Goal: Find specific page/section: Find specific page/section

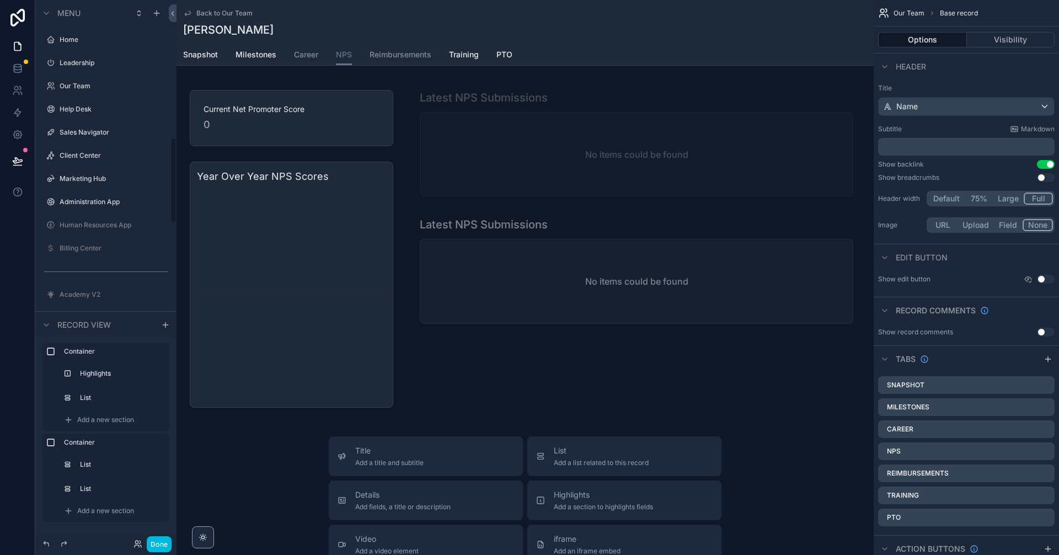
scroll to position [861, 0]
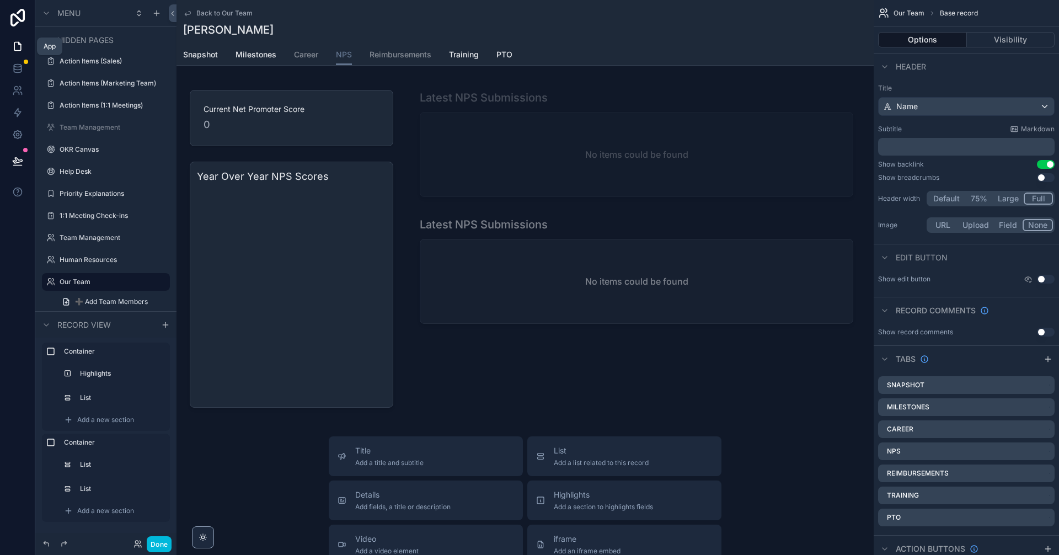
click at [17, 45] on icon at bounding box center [17, 46] width 11 height 11
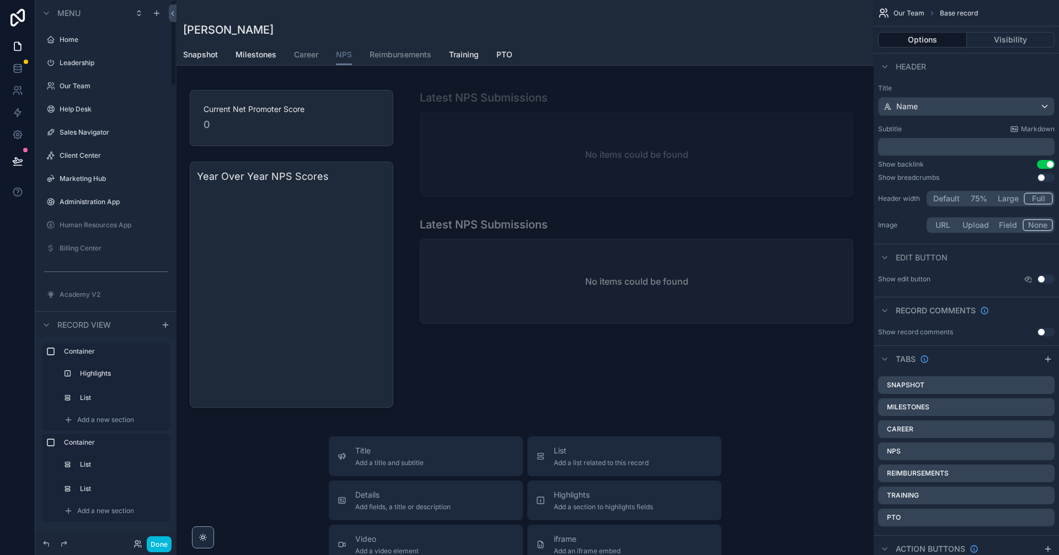
drag, startPoint x: 176, startPoint y: 169, endPoint x: 175, endPoint y: 29, distance: 140.2
click at [175, 29] on div "Menu Home Leadership Our Team Help Desk Sales Navigator Client Center Marketing…" at bounding box center [105, 271] width 141 height 542
click at [102, 65] on label "Leadership" at bounding box center [112, 62] width 104 height 9
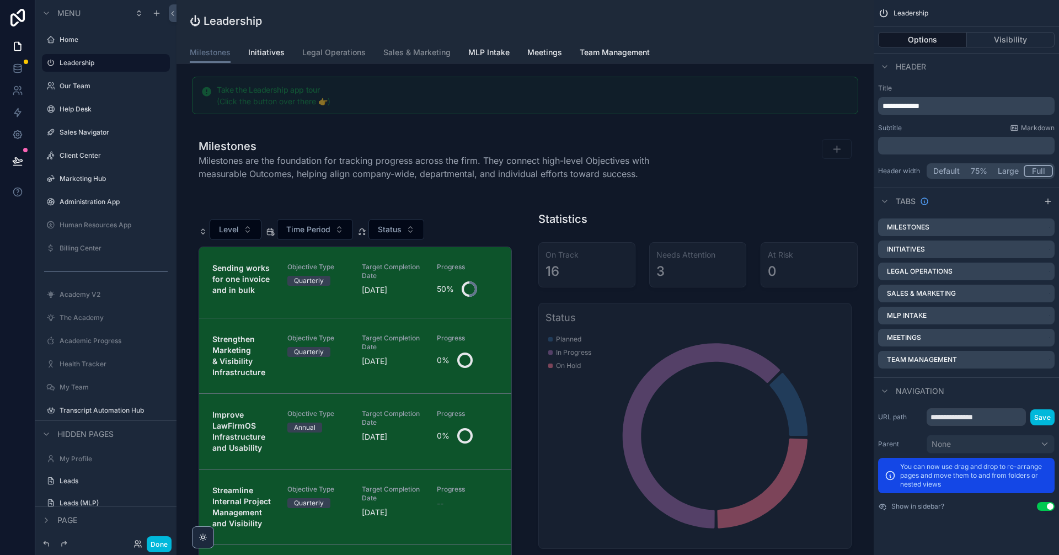
click at [417, 55] on span "Sales & Marketing" at bounding box center [417, 52] width 67 height 11
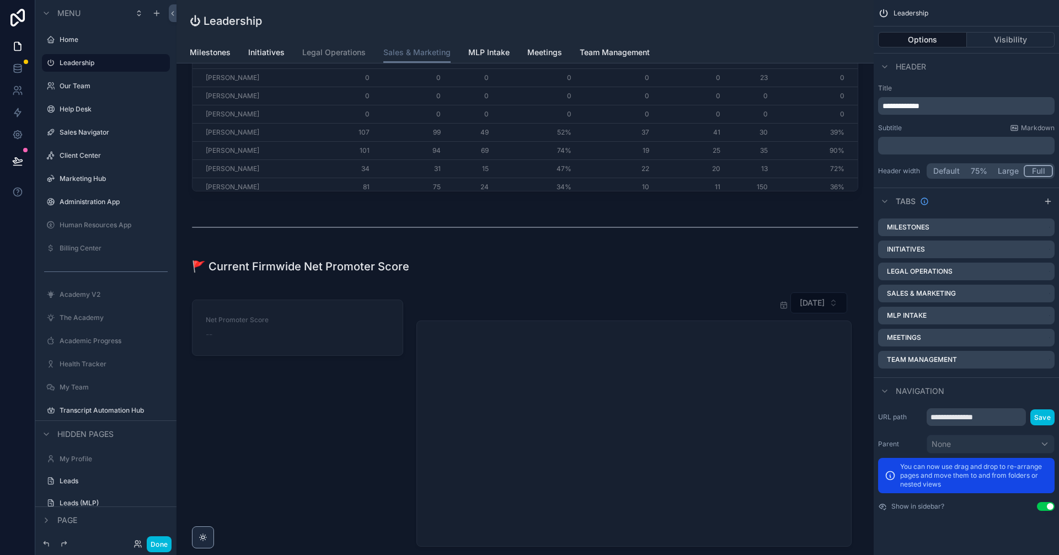
scroll to position [1729, 0]
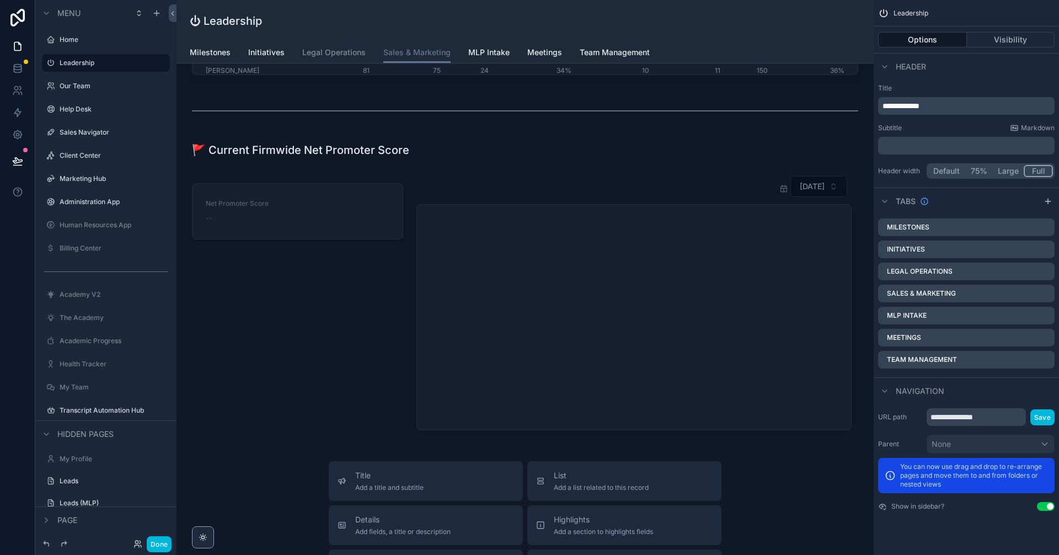
click at [650, 356] on div "scrollable content" at bounding box center [634, 303] width 449 height 264
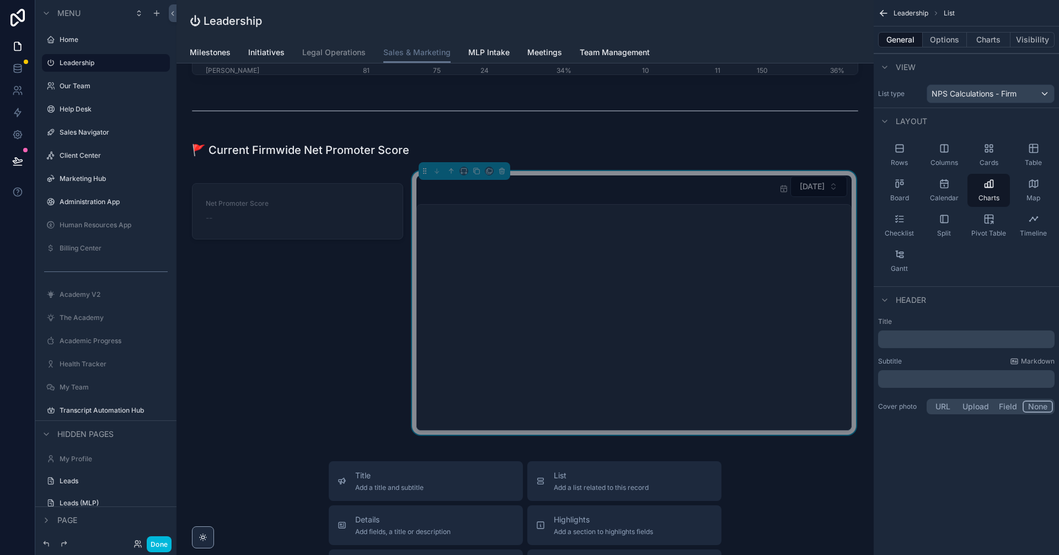
click at [801, 194] on button "[DATE]" at bounding box center [819, 186] width 57 height 21
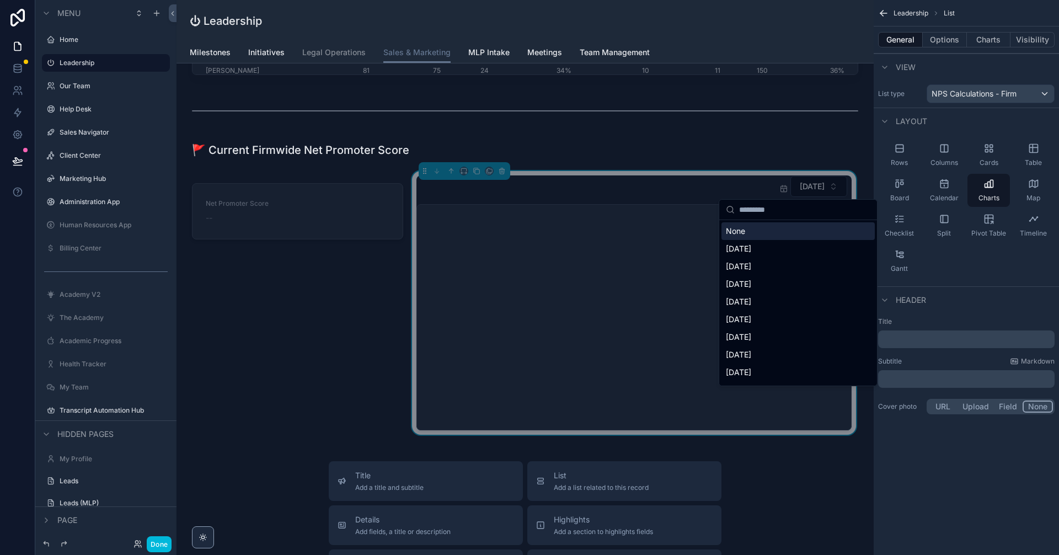
click at [801, 194] on button "[DATE]" at bounding box center [819, 186] width 57 height 21
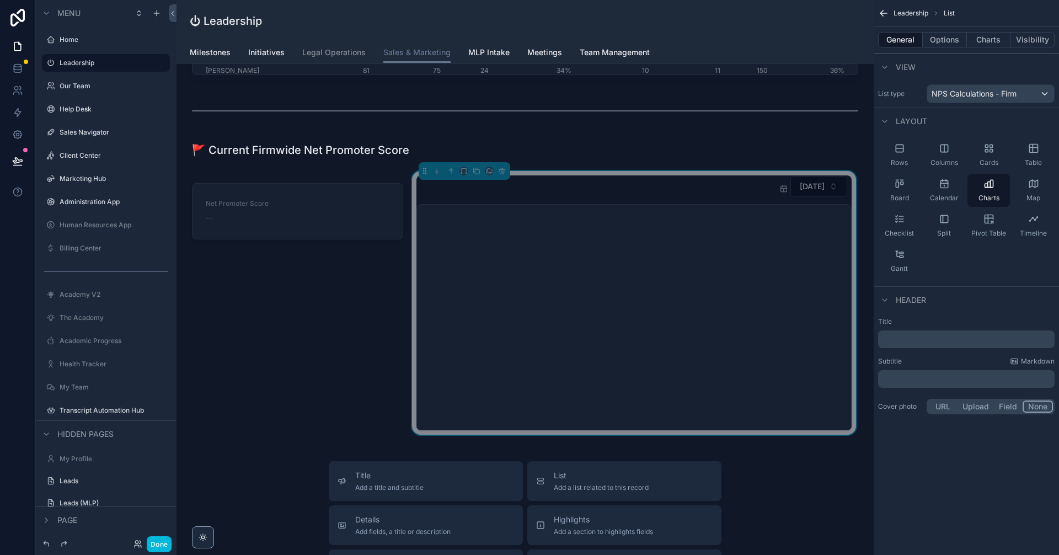
click at [806, 181] on span "[DATE]" at bounding box center [812, 186] width 25 height 11
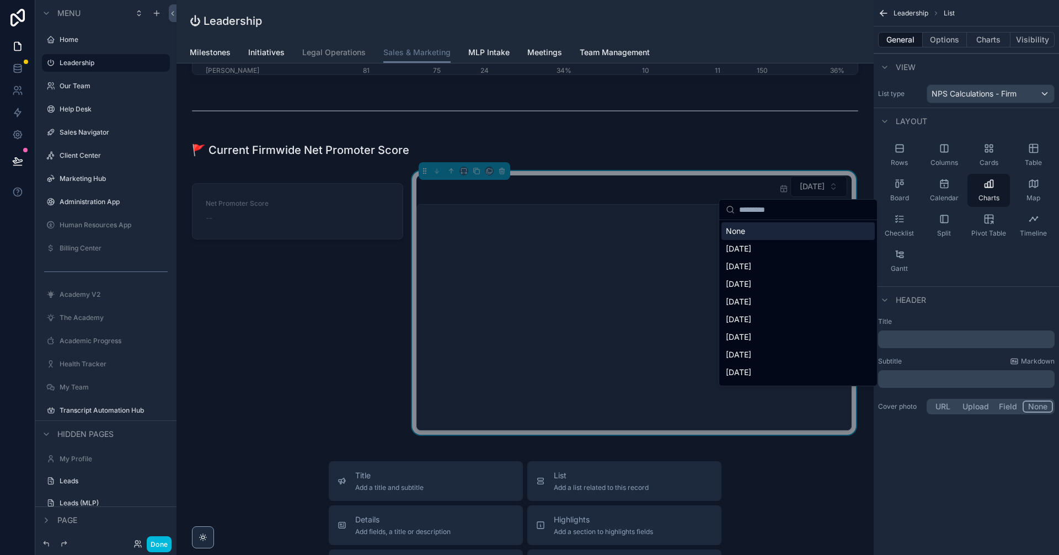
click at [800, 189] on span "[DATE]" at bounding box center [812, 186] width 25 height 11
click at [780, 188] on icon "scrollable content" at bounding box center [784, 188] width 9 height 9
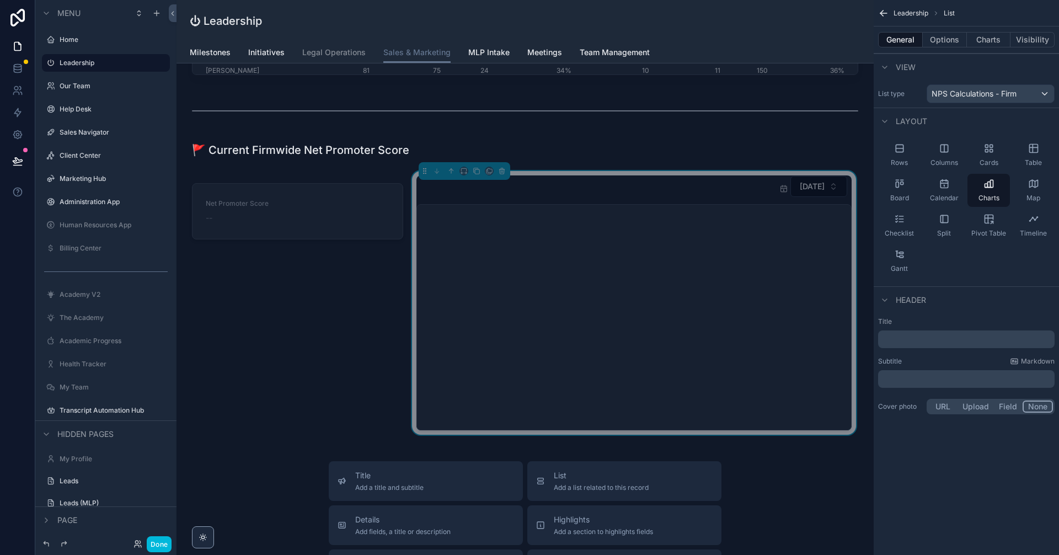
click at [663, 301] on icon "chart" at bounding box center [633, 317] width 418 height 212
click at [949, 30] on div "General Options Charts Visibility" at bounding box center [966, 39] width 185 height 26
click at [947, 38] on button "Options" at bounding box center [945, 39] width 44 height 15
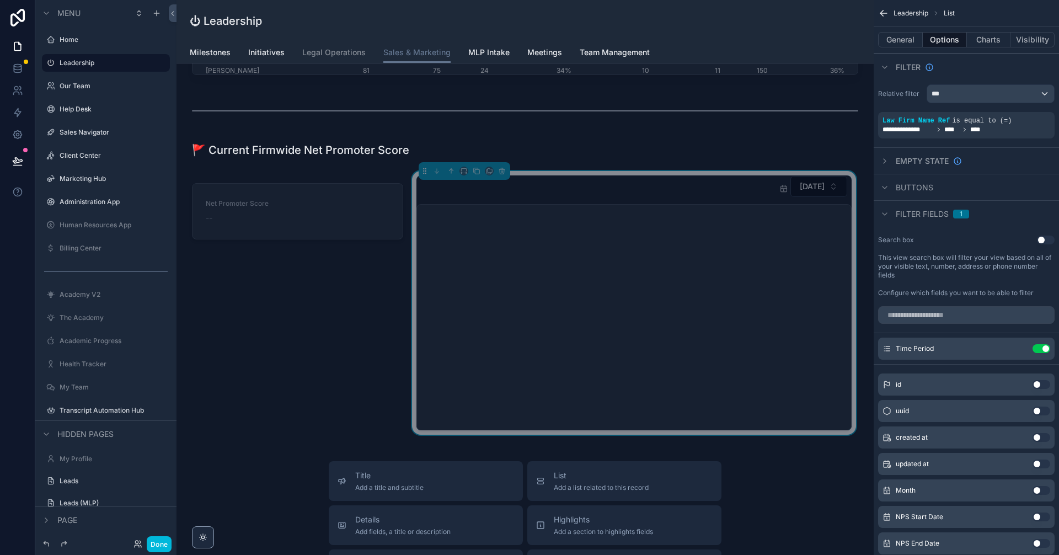
click at [887, 212] on icon "scrollable content" at bounding box center [885, 214] width 9 height 9
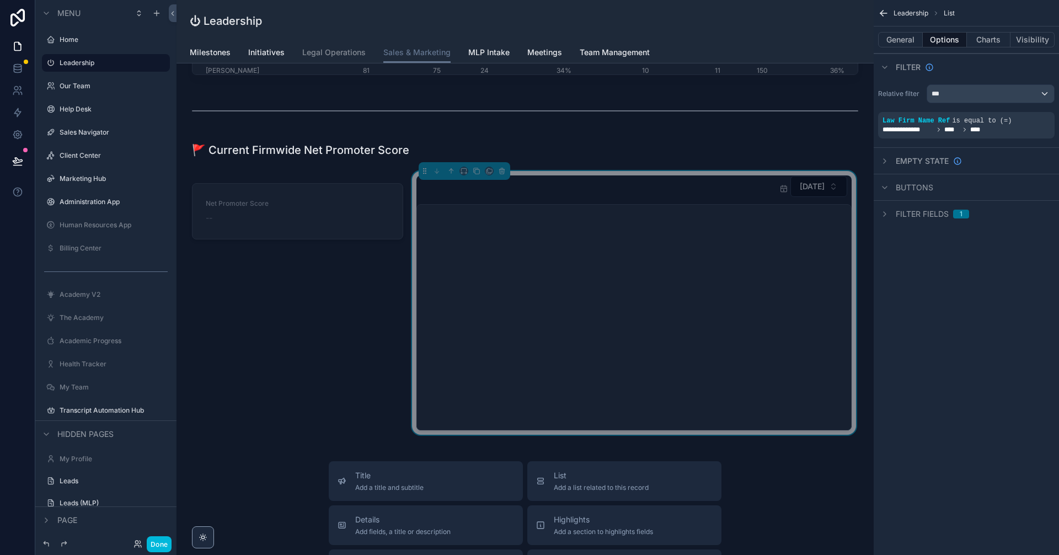
click at [887, 212] on icon "scrollable content" at bounding box center [885, 214] width 9 height 9
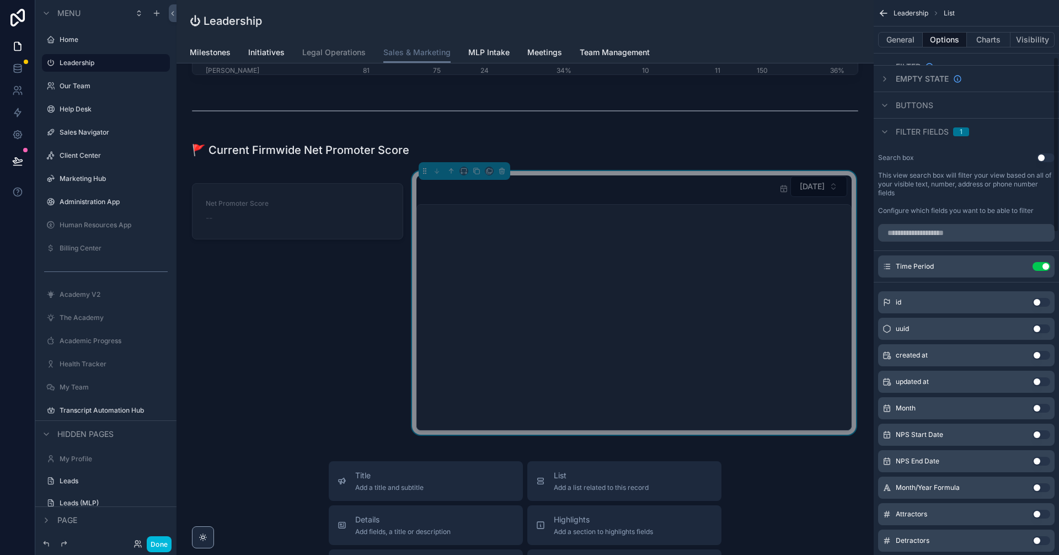
scroll to position [74, 0]
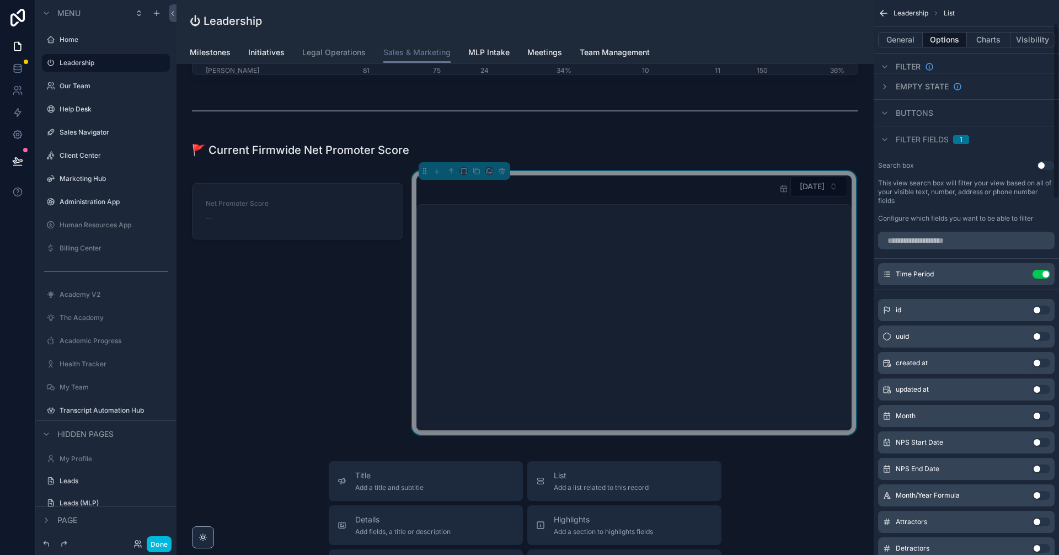
click at [992, 44] on button "Charts" at bounding box center [989, 39] width 44 height 15
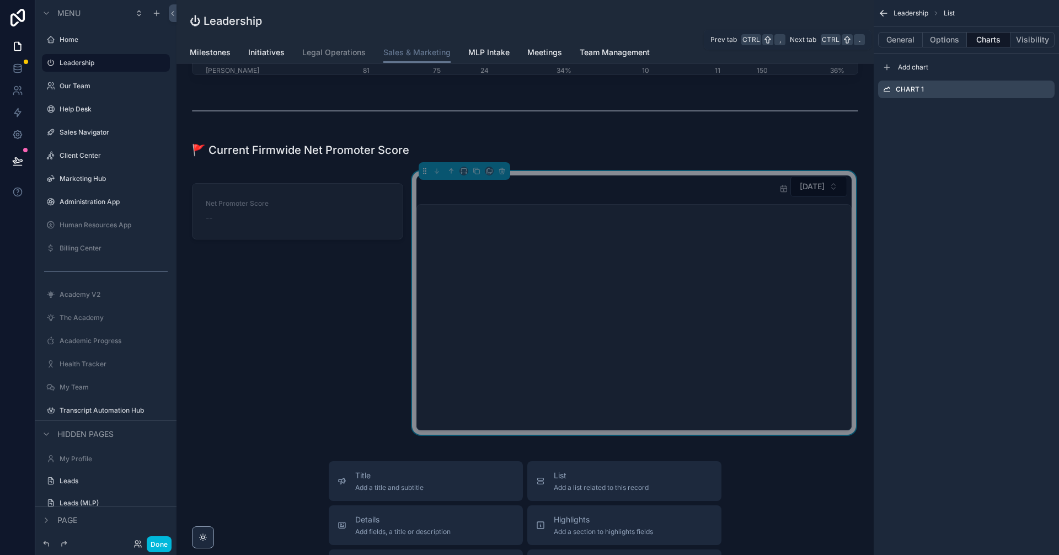
scroll to position [0, 0]
click at [0, 0] on icon "scrollable content" at bounding box center [0, 0] width 0 height 0
